Goal: Task Accomplishment & Management: Use online tool/utility

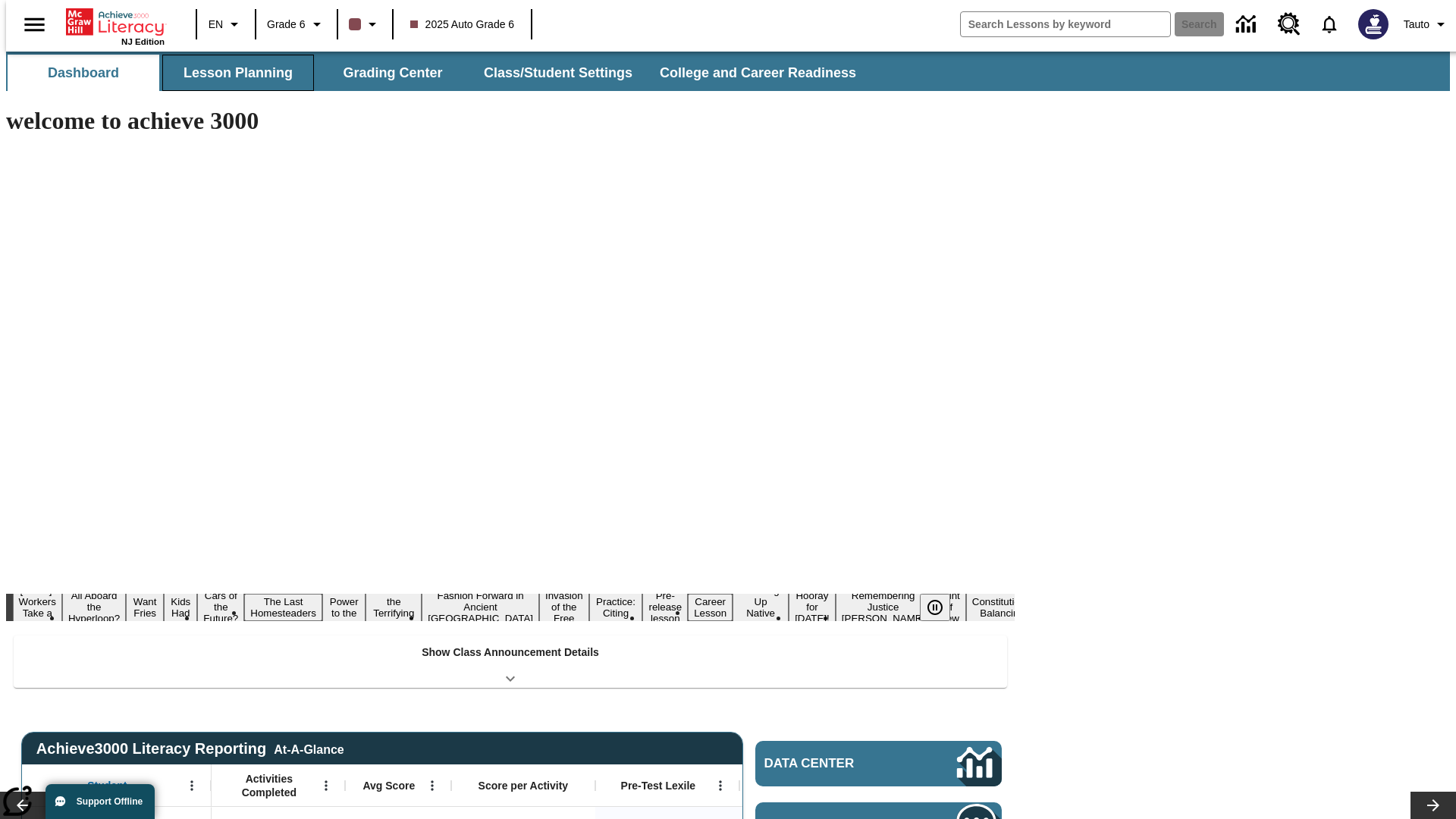
click at [232, 73] on button "Lesson Planning" at bounding box center [238, 73] width 152 height 37
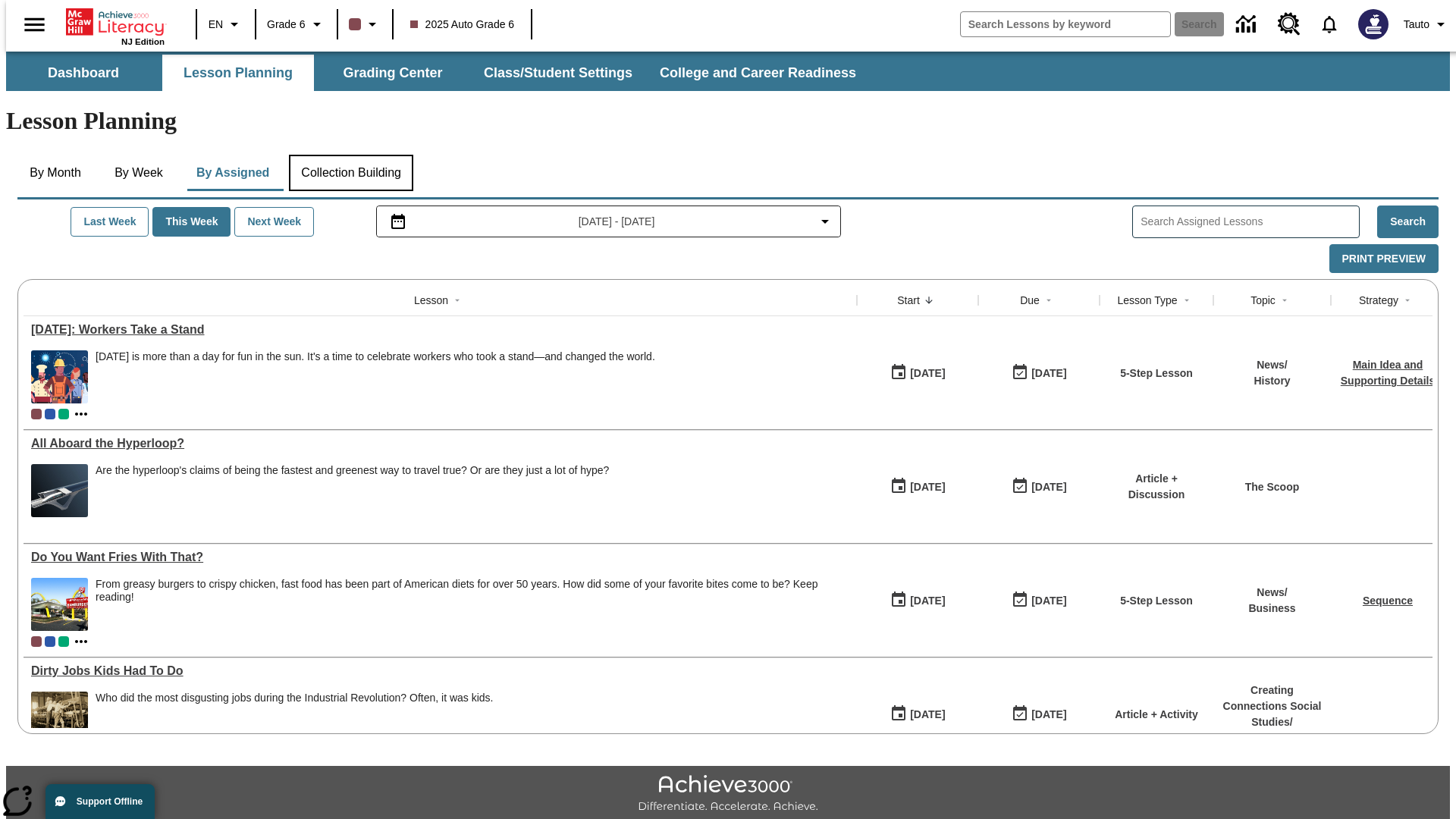
click at [351, 155] on button "Collection Building" at bounding box center [352, 174] width 124 height 37
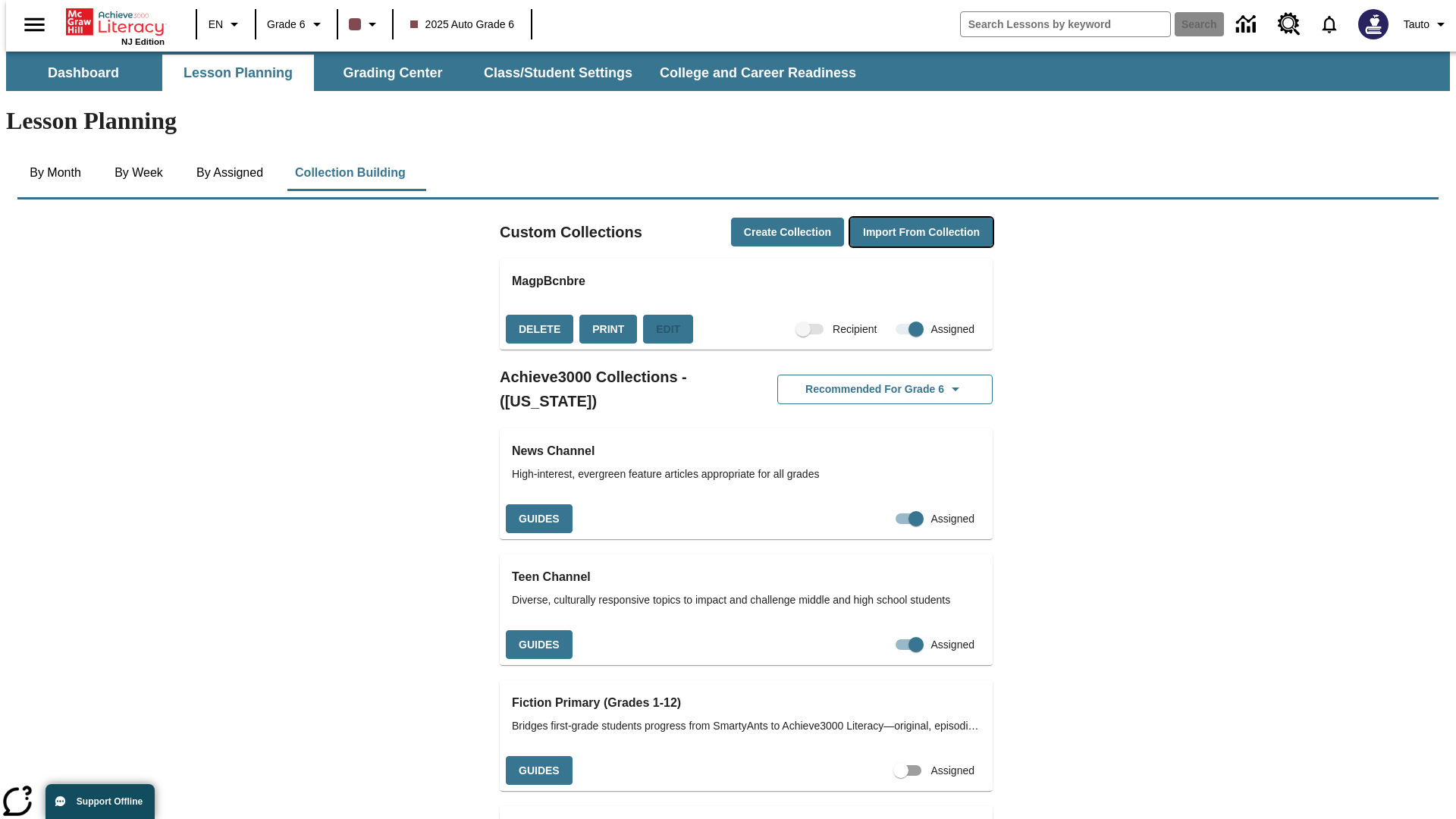
click at [895, 217] on button "Import from Collection" at bounding box center [921, 232] width 143 height 30
